Goal: Find specific page/section: Find specific page/section

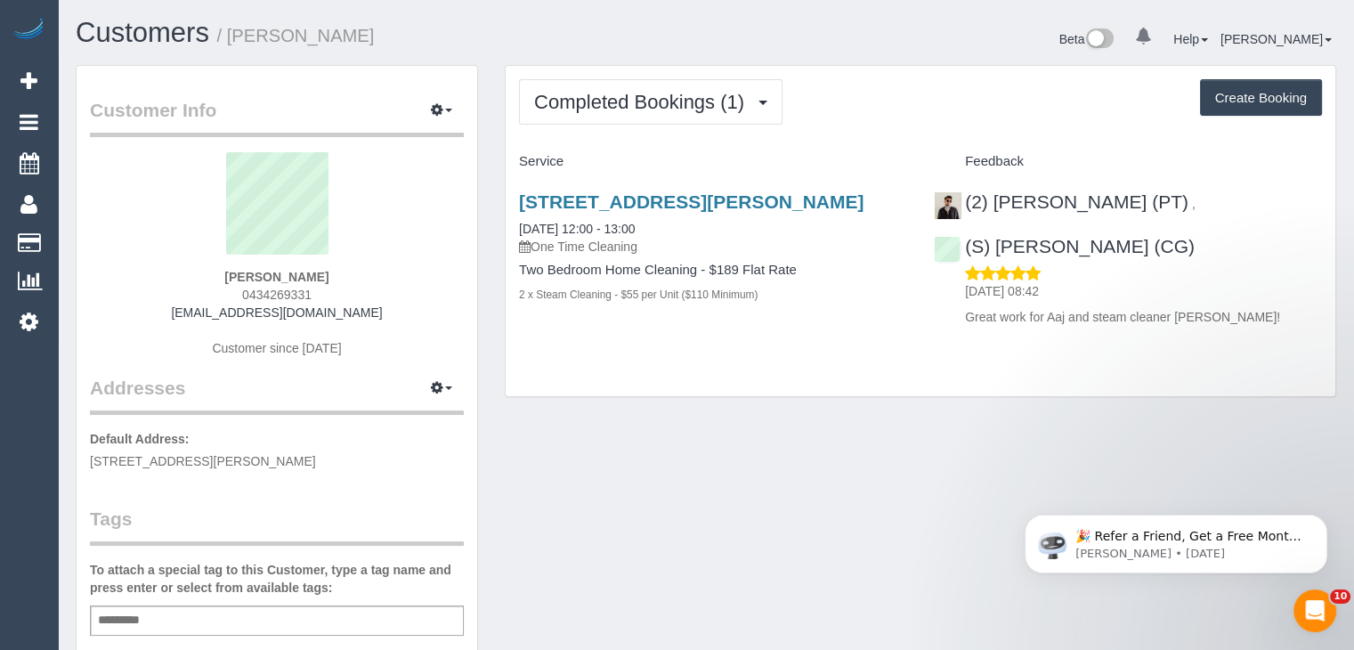
drag, startPoint x: 961, startPoint y: 187, endPoint x: 1172, endPoint y: 202, distance: 211.5
click at [1172, 202] on div "(2) Azwad Raza (PT) , (S) Mark Yenimireddy (CG) 14/08/2025 08:42 Great work for…" at bounding box center [1127, 254] width 415 height 157
click at [388, 603] on div "To attach a special tag to this Customer, type a tag name and press enter or se…" at bounding box center [277, 598] width 374 height 75
drag, startPoint x: 992, startPoint y: 186, endPoint x: 1168, endPoint y: 206, distance: 176.5
click at [1168, 206] on div "(2) Azwad Raza (PT) , (S) Mark Yenimireddy (CG) 14/08/2025 08:42 Great work for…" at bounding box center [1127, 254] width 415 height 157
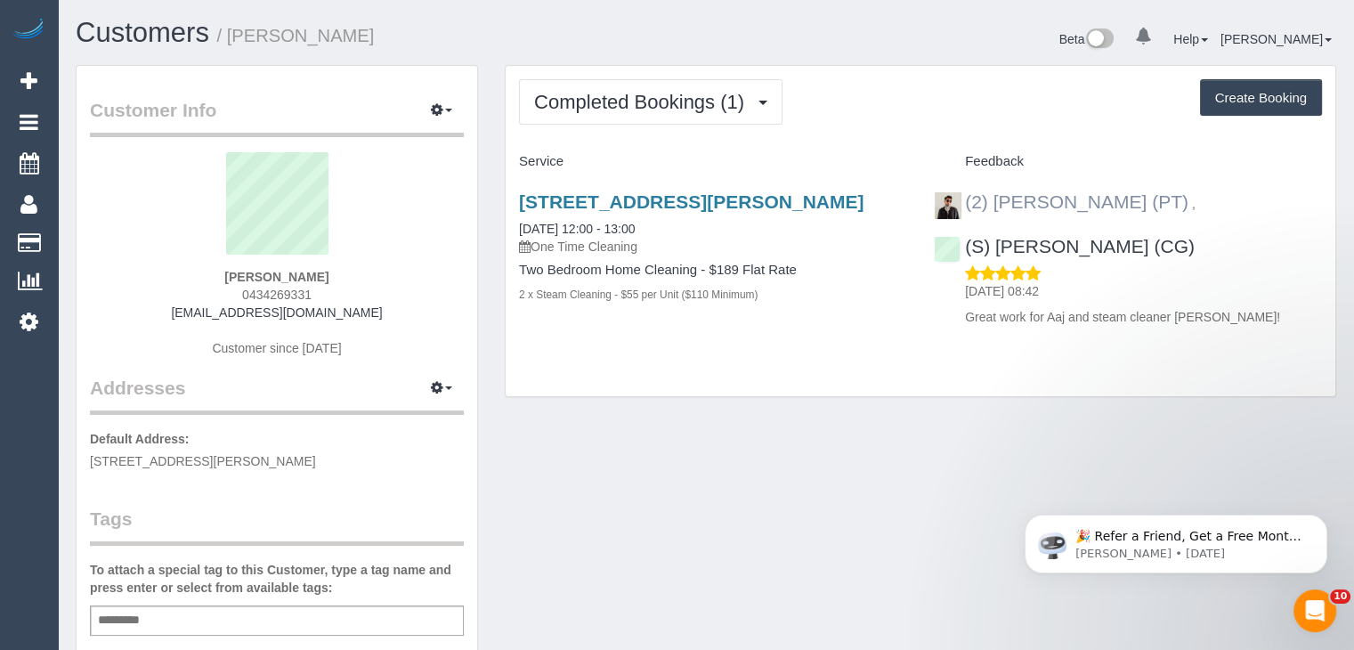
copy div "(2) Azwad Raza (PT) ,"
drag, startPoint x: 994, startPoint y: 231, endPoint x: 1235, endPoint y: 247, distance: 241.7
click at [1235, 247] on div "(2) Azwad Raza (PT) , (S) Mark Yenimireddy (CG) 14/08/2025 08:42 Great work for…" at bounding box center [1127, 254] width 415 height 157
copy div "(S) Mark Yenimireddy (CG)"
